Goal: Task Accomplishment & Management: Manage account settings

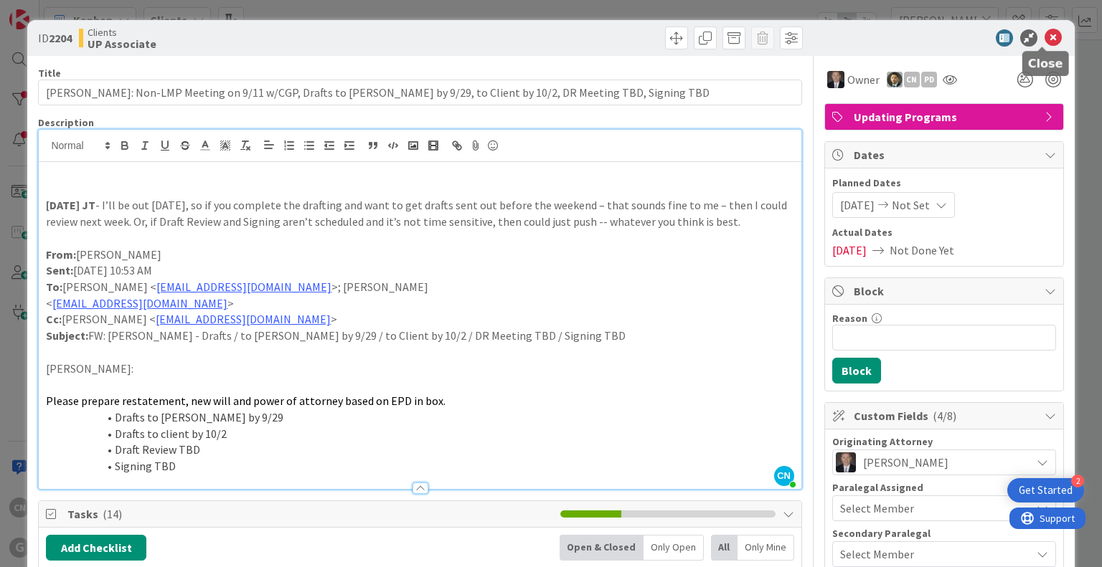
click at [1045, 34] on icon at bounding box center [1053, 37] width 17 height 17
click at [1045, 37] on icon at bounding box center [1053, 37] width 17 height 17
click at [1045, 33] on icon at bounding box center [1053, 37] width 17 height 17
click at [1045, 37] on icon at bounding box center [1053, 37] width 17 height 17
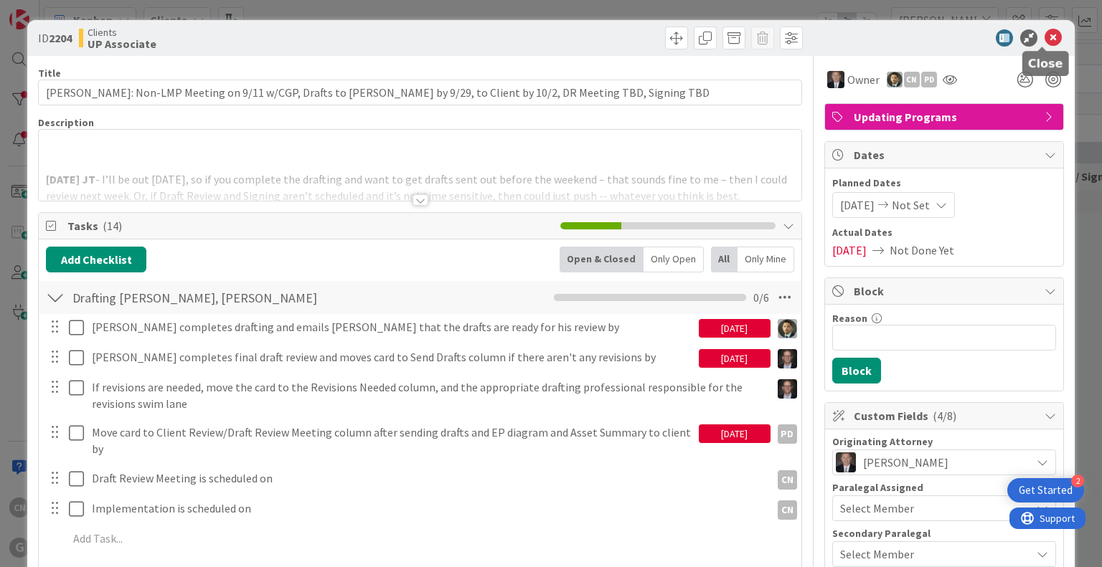
click at [1045, 39] on icon at bounding box center [1053, 37] width 17 height 17
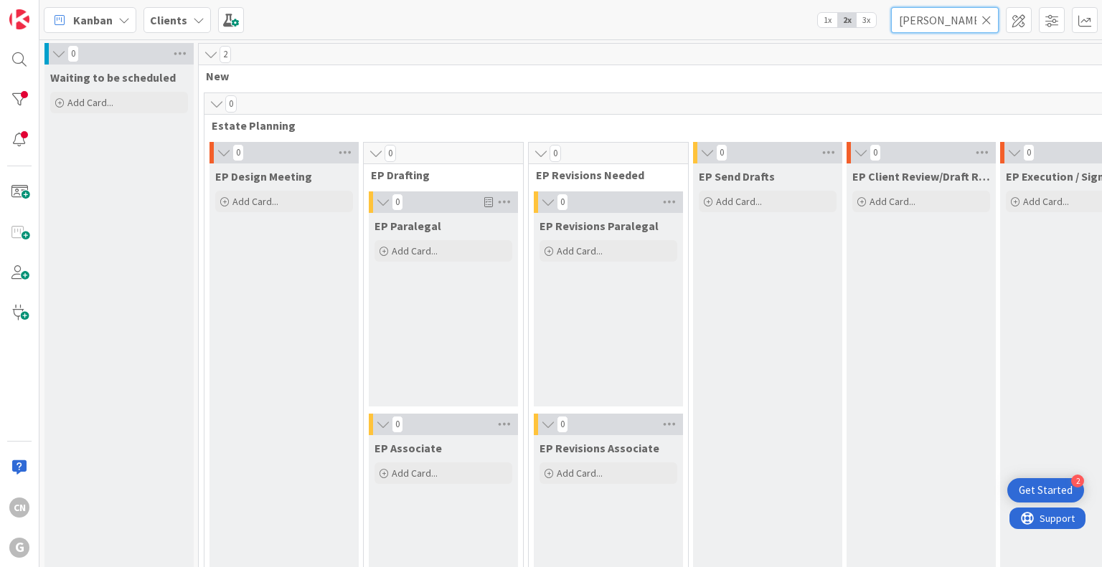
drag, startPoint x: 947, startPoint y: 19, endPoint x: 839, endPoint y: 24, distance: 107.7
click at [839, 24] on div "Kanban Clients 1x 2x 3x williams," at bounding box center [570, 19] width 1062 height 39
type input "dudek"
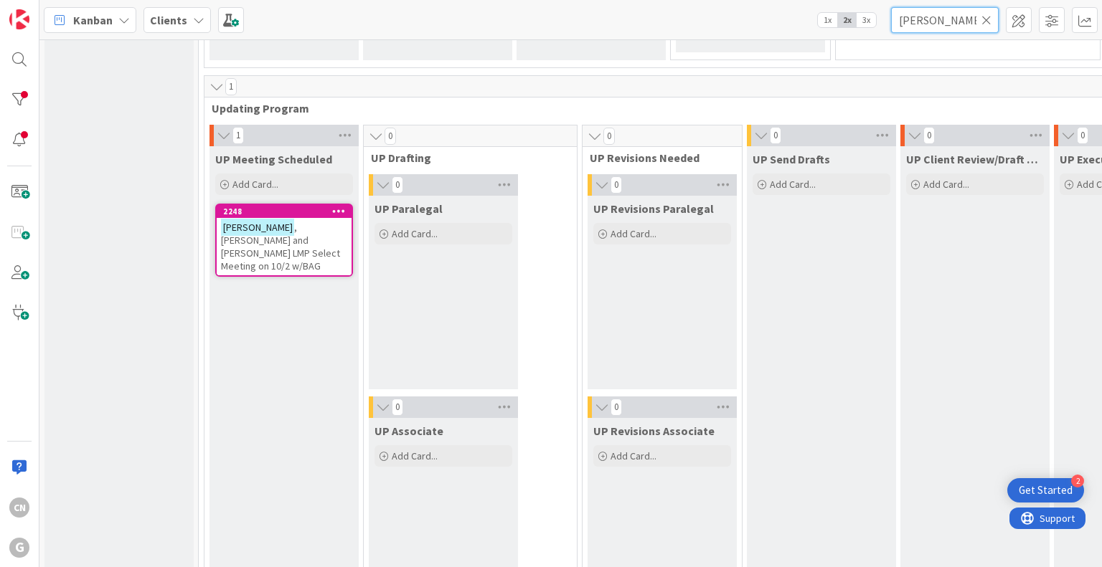
scroll to position [2083, 0]
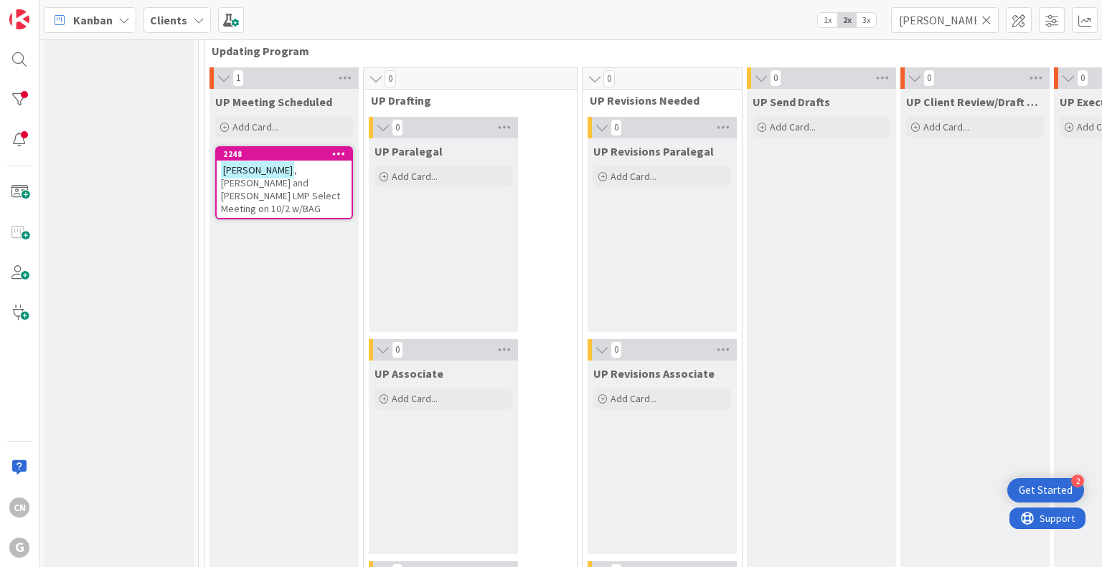
click at [275, 187] on div "Dudek , William and Janet LMP Select Meeting on 10/2 w/BAG" at bounding box center [284, 189] width 135 height 57
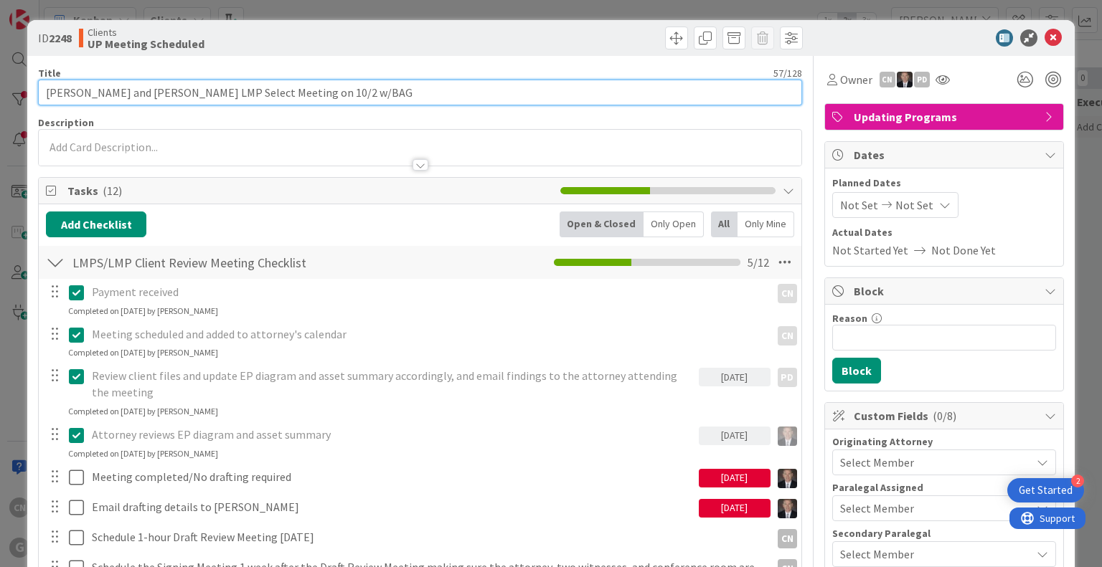
click at [355, 93] on input "Dudek, William and Janet LMP Select Meeting on 10/2 w/BAG" at bounding box center [419, 93] width 763 height 26
type input "Dudek, William and Janet LMP Select Meeting on 10/2 w/BAG, F/U Meeting 11/13"
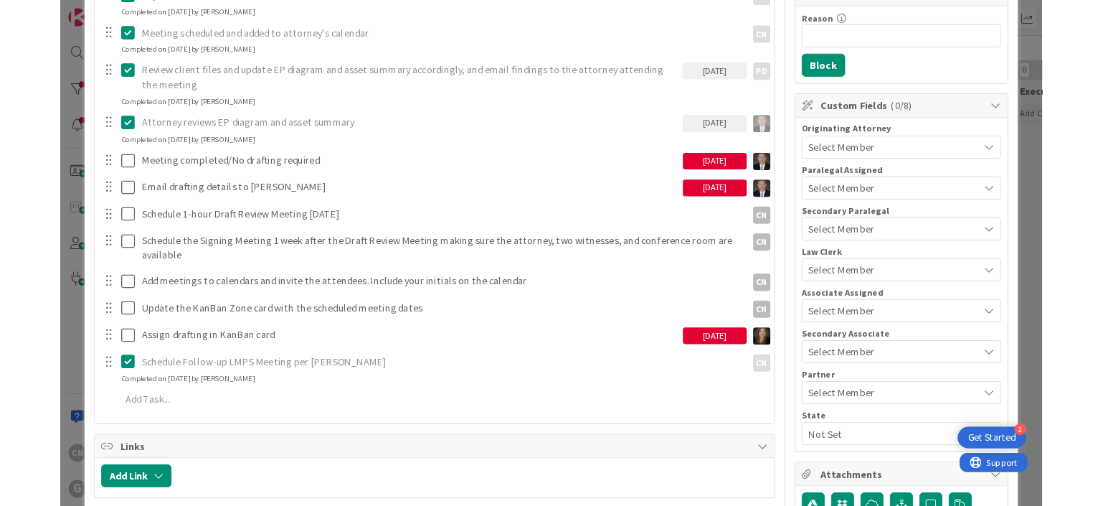
scroll to position [288, 0]
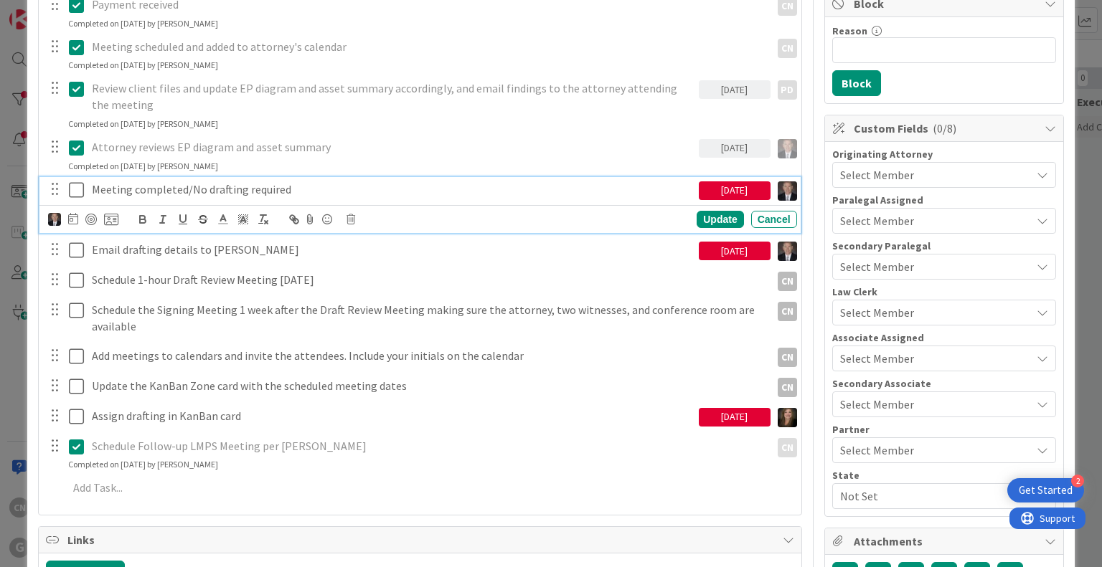
click at [288, 186] on p "Meeting completed/No drafting required" at bounding box center [392, 190] width 601 height 17
click at [69, 217] on icon at bounding box center [73, 218] width 10 height 11
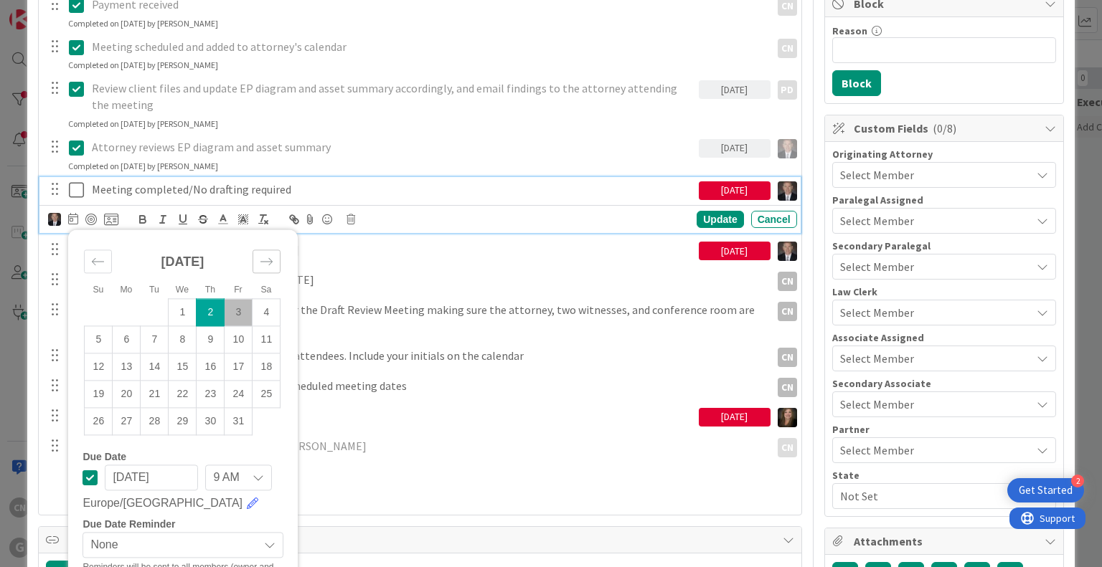
click at [268, 260] on icon "Move forward to switch to the next month." at bounding box center [266, 261] width 12 height 7
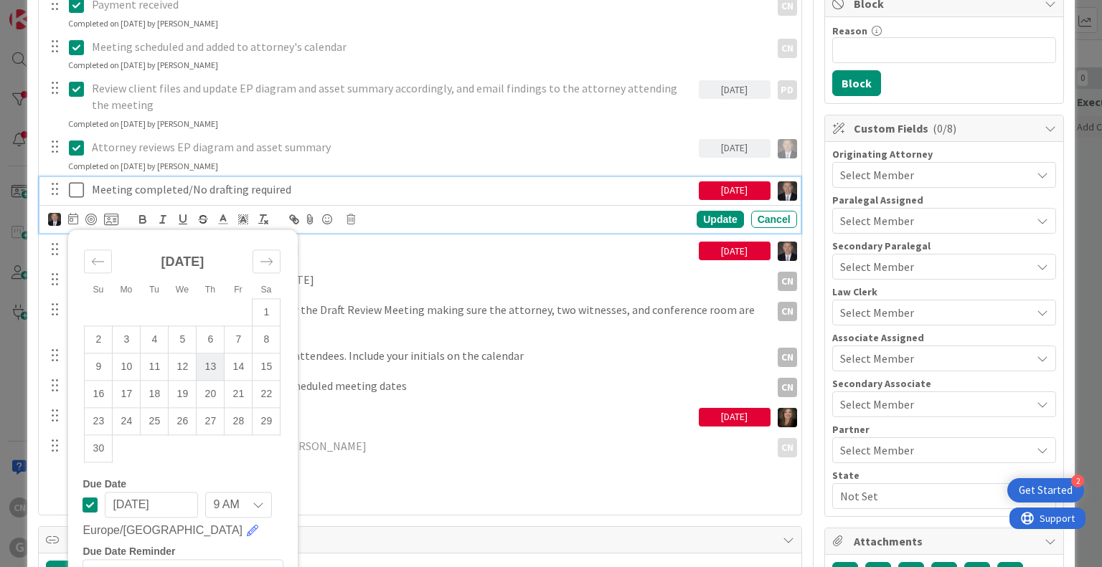
click at [215, 365] on td "13" at bounding box center [211, 367] width 28 height 27
type input "11/13/2025"
click at [712, 218] on div "Update" at bounding box center [720, 219] width 47 height 17
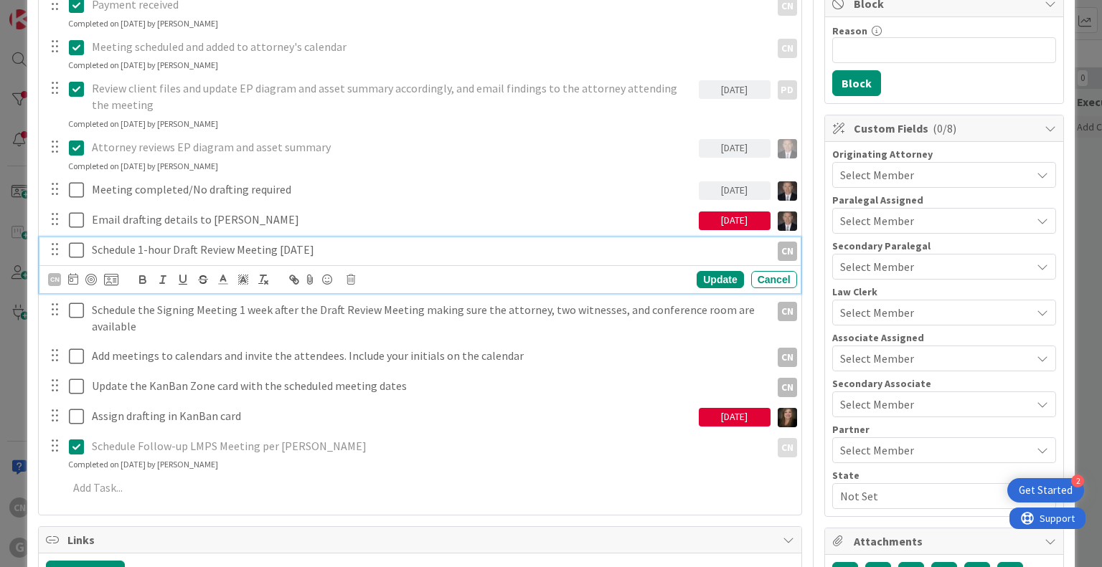
click at [359, 245] on p "Schedule 1-hour Draft Review Meeting [DATE]" at bounding box center [428, 250] width 673 height 17
click at [69, 275] on icon at bounding box center [73, 278] width 10 height 11
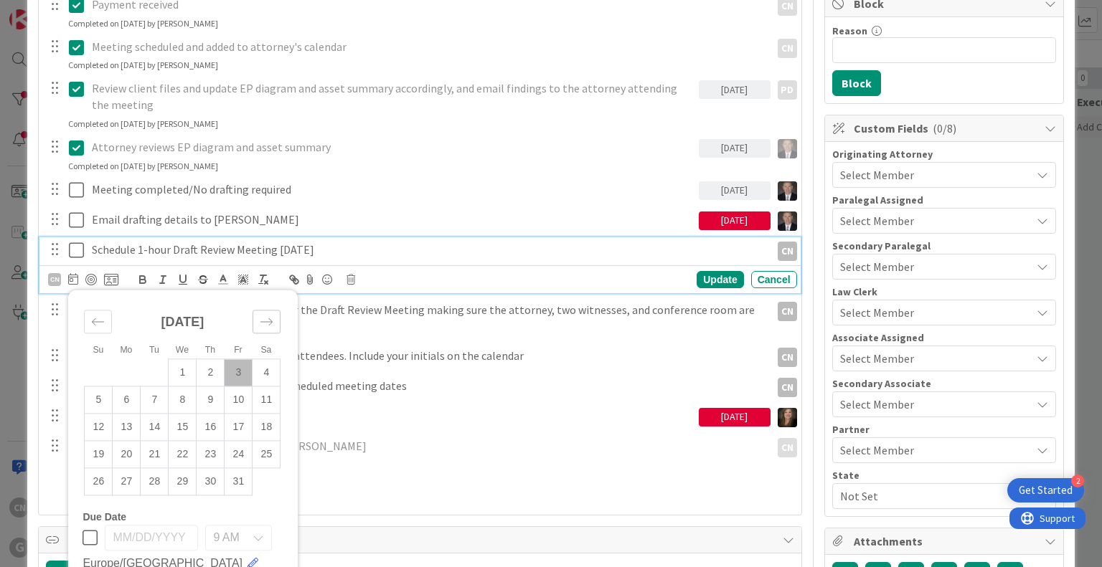
click at [267, 326] on icon "Move forward to switch to the next month." at bounding box center [267, 323] width 14 height 14
click at [206, 427] on td "13" at bounding box center [211, 427] width 28 height 27
type input "11/13/2025"
click at [705, 278] on div "Update" at bounding box center [720, 279] width 47 height 17
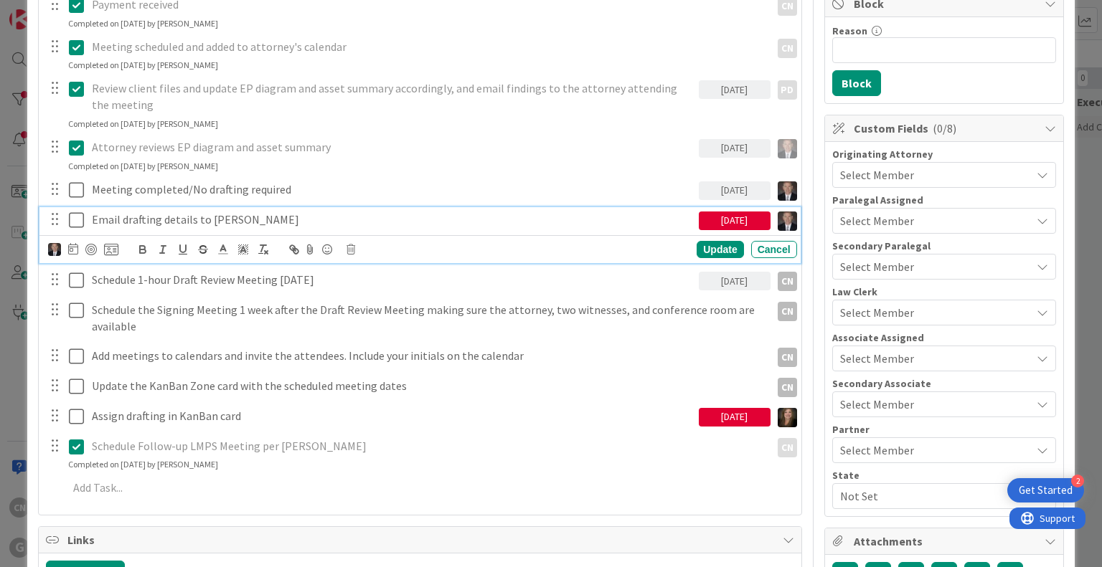
click at [242, 217] on p "Email drafting details to Shari" at bounding box center [392, 220] width 601 height 17
click at [72, 248] on icon at bounding box center [73, 248] width 10 height 11
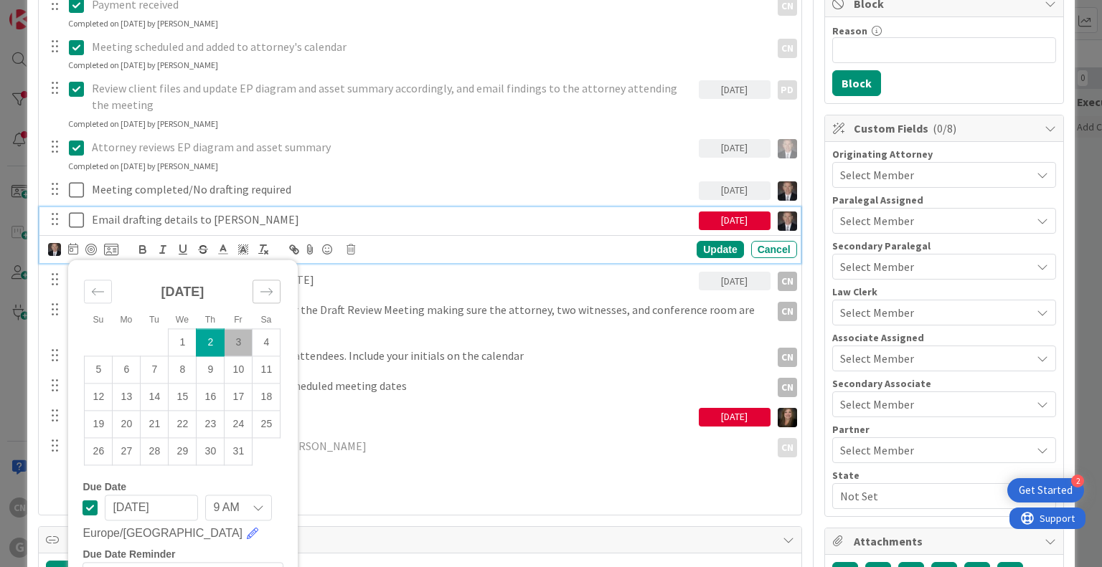
click at [265, 286] on icon "Move forward to switch to the next month." at bounding box center [267, 293] width 14 height 14
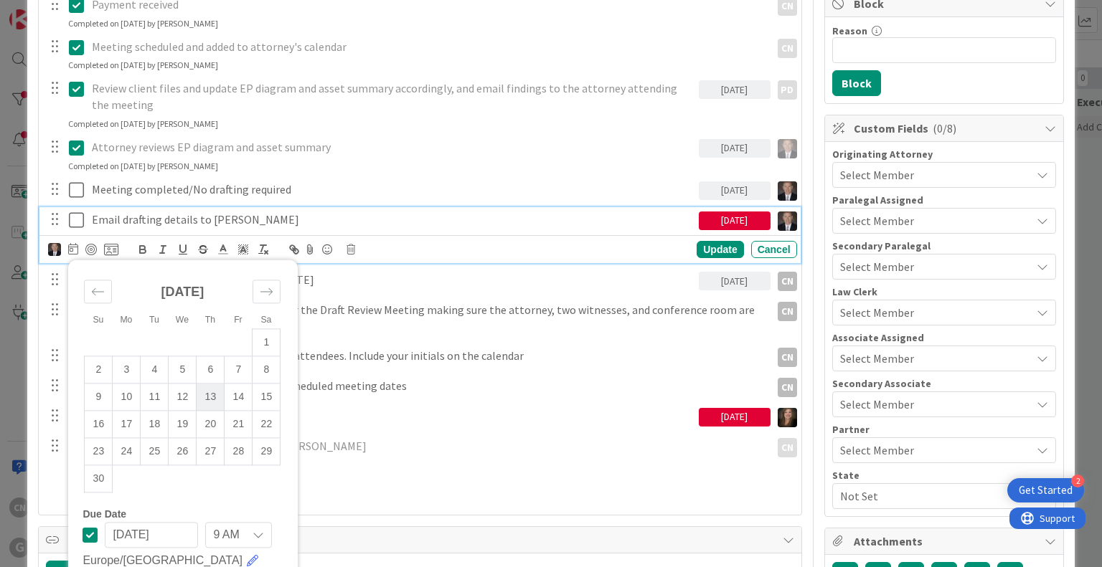
click at [207, 403] on td "13" at bounding box center [211, 397] width 28 height 27
type input "11/13/2025"
click at [706, 249] on div "Update" at bounding box center [720, 249] width 47 height 17
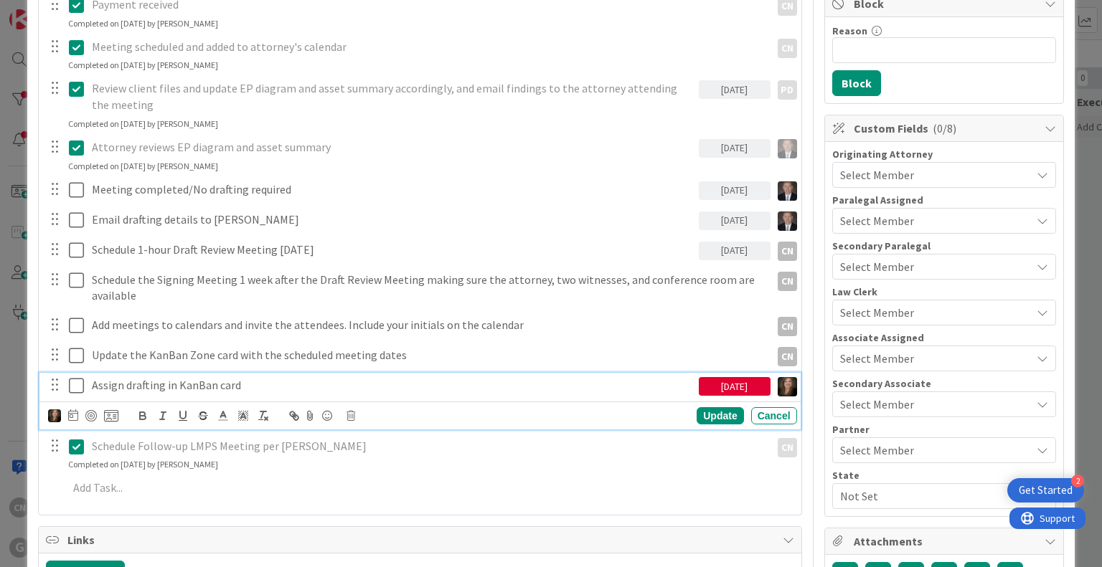
click at [238, 386] on p "Assign drafting in KanBan card" at bounding box center [392, 385] width 601 height 17
click at [72, 416] on icon at bounding box center [73, 415] width 10 height 11
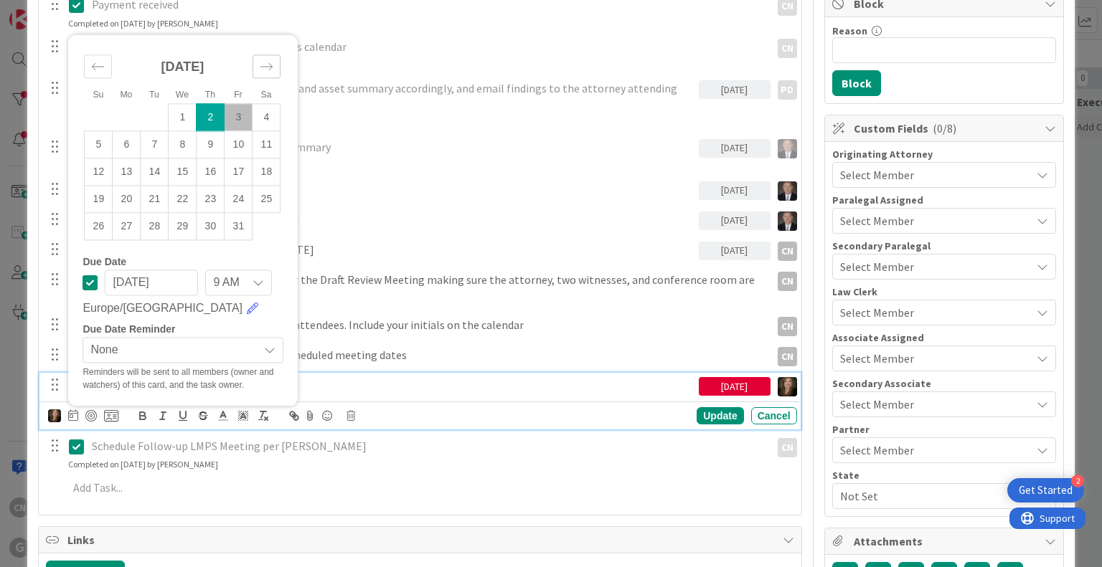
click at [270, 64] on icon "Move forward to switch to the next month." at bounding box center [267, 67] width 14 height 14
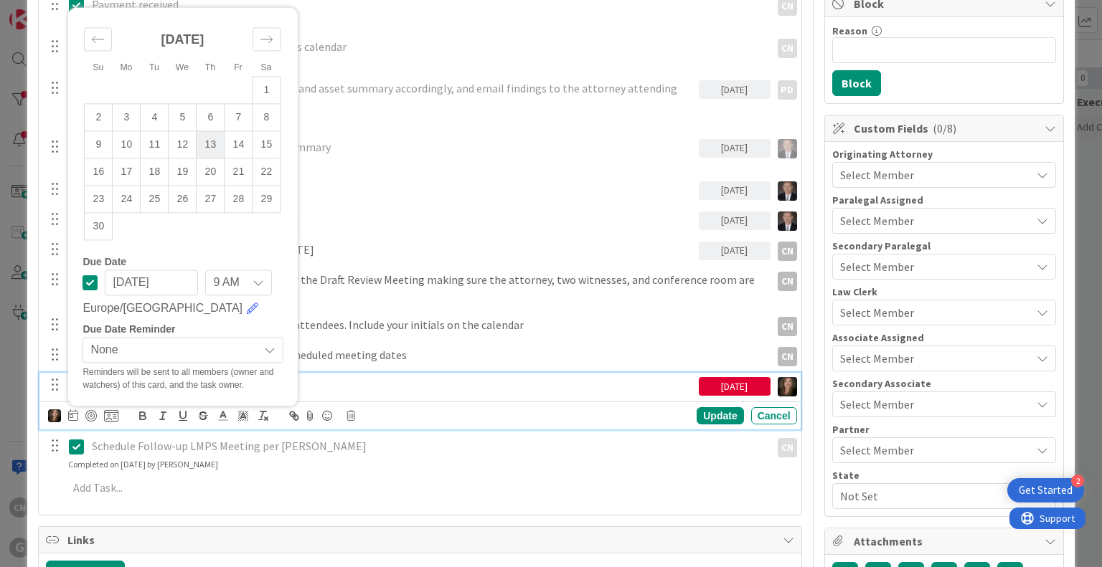
click at [209, 146] on td "13" at bounding box center [211, 144] width 28 height 27
type input "11/13/2025"
click at [714, 414] on div "Update" at bounding box center [720, 415] width 47 height 17
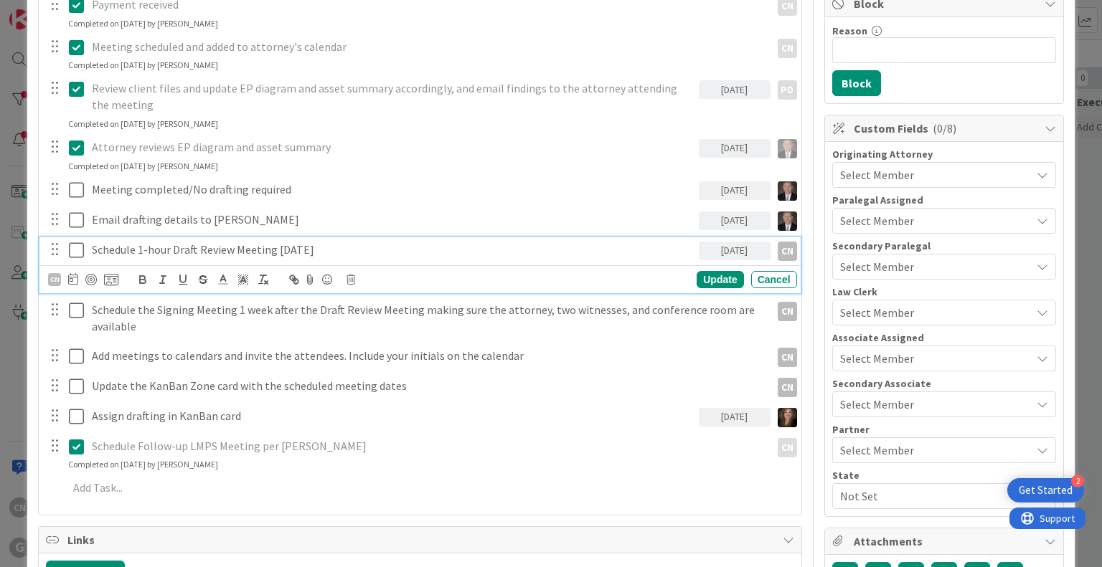
click at [551, 258] on div "Schedule 1-hour Draft Review Meeting [DATE]" at bounding box center [392, 249] width 613 height 25
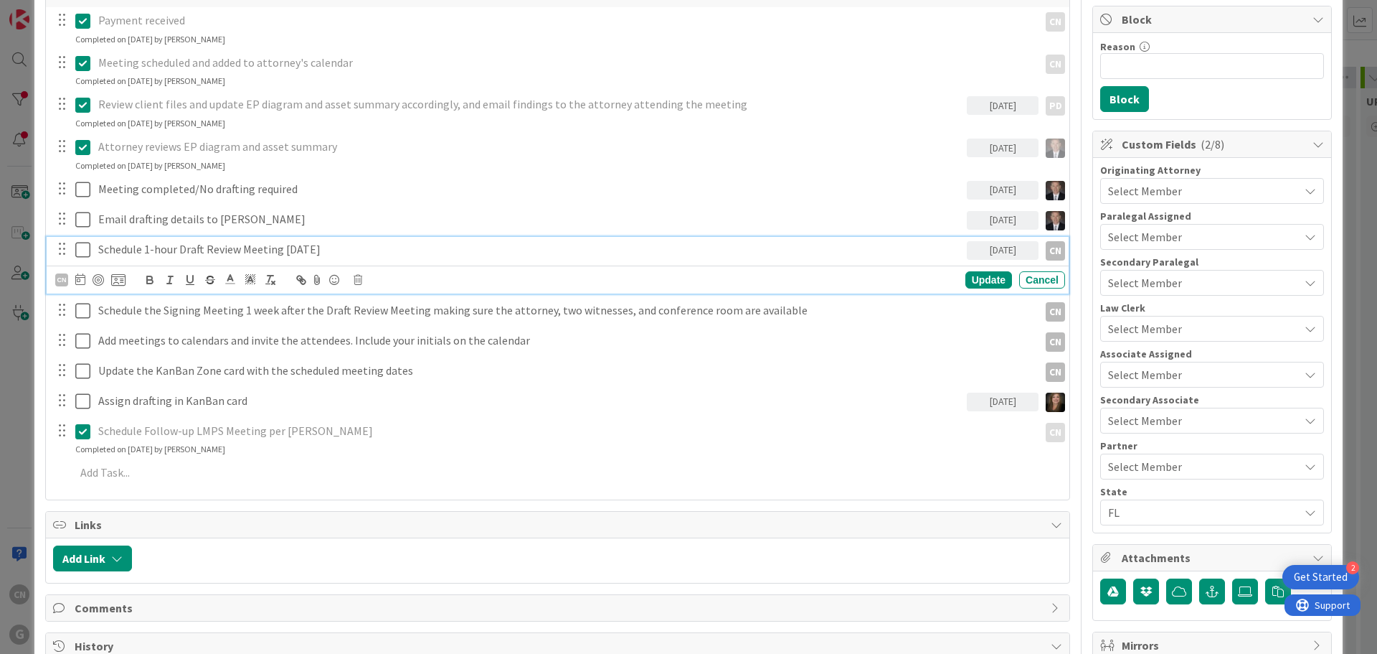
scroll to position [0, 0]
